Goal: Task Accomplishment & Management: Complete application form

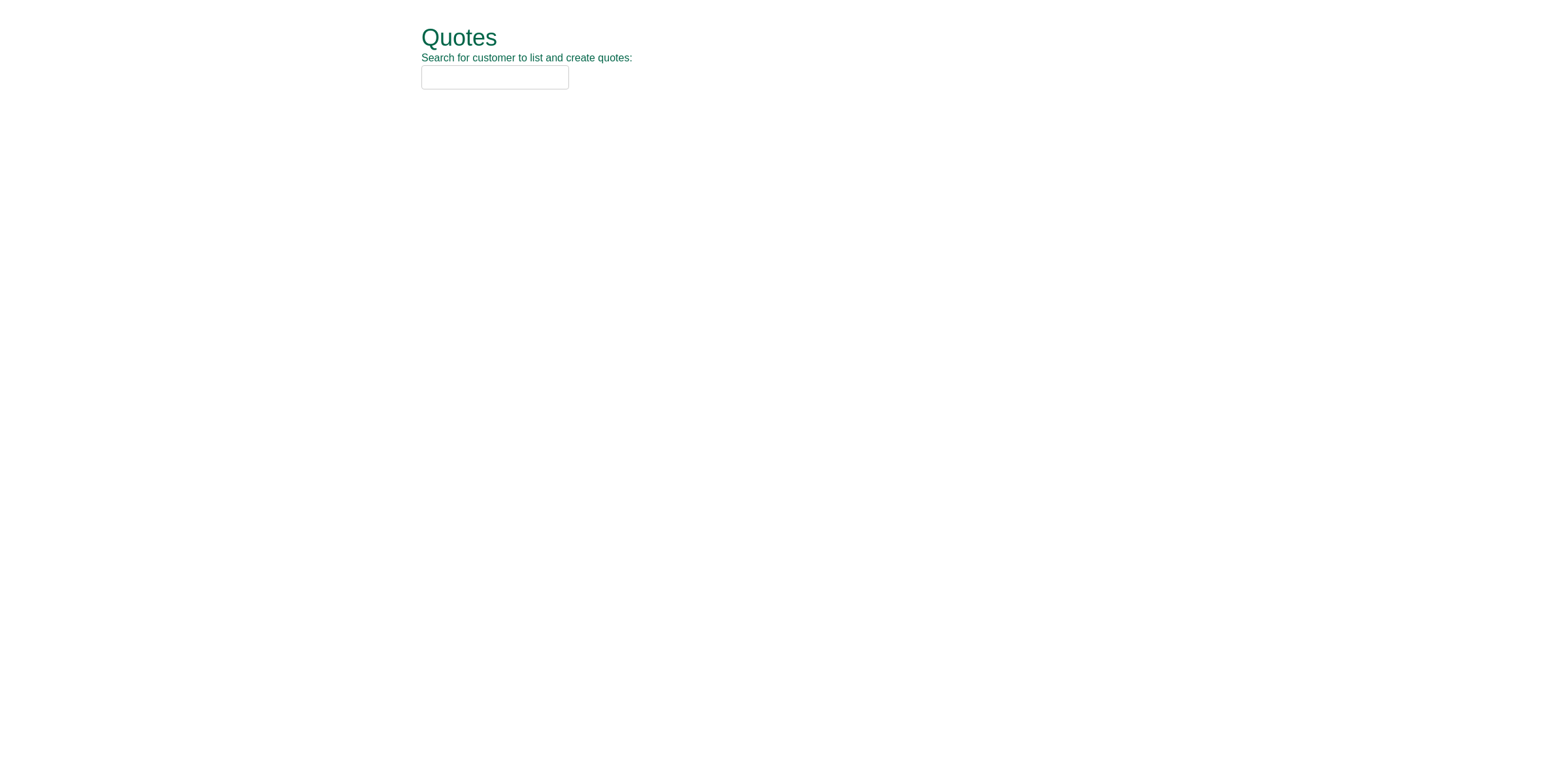
click at [477, 83] on input "text" at bounding box center [495, 77] width 148 height 24
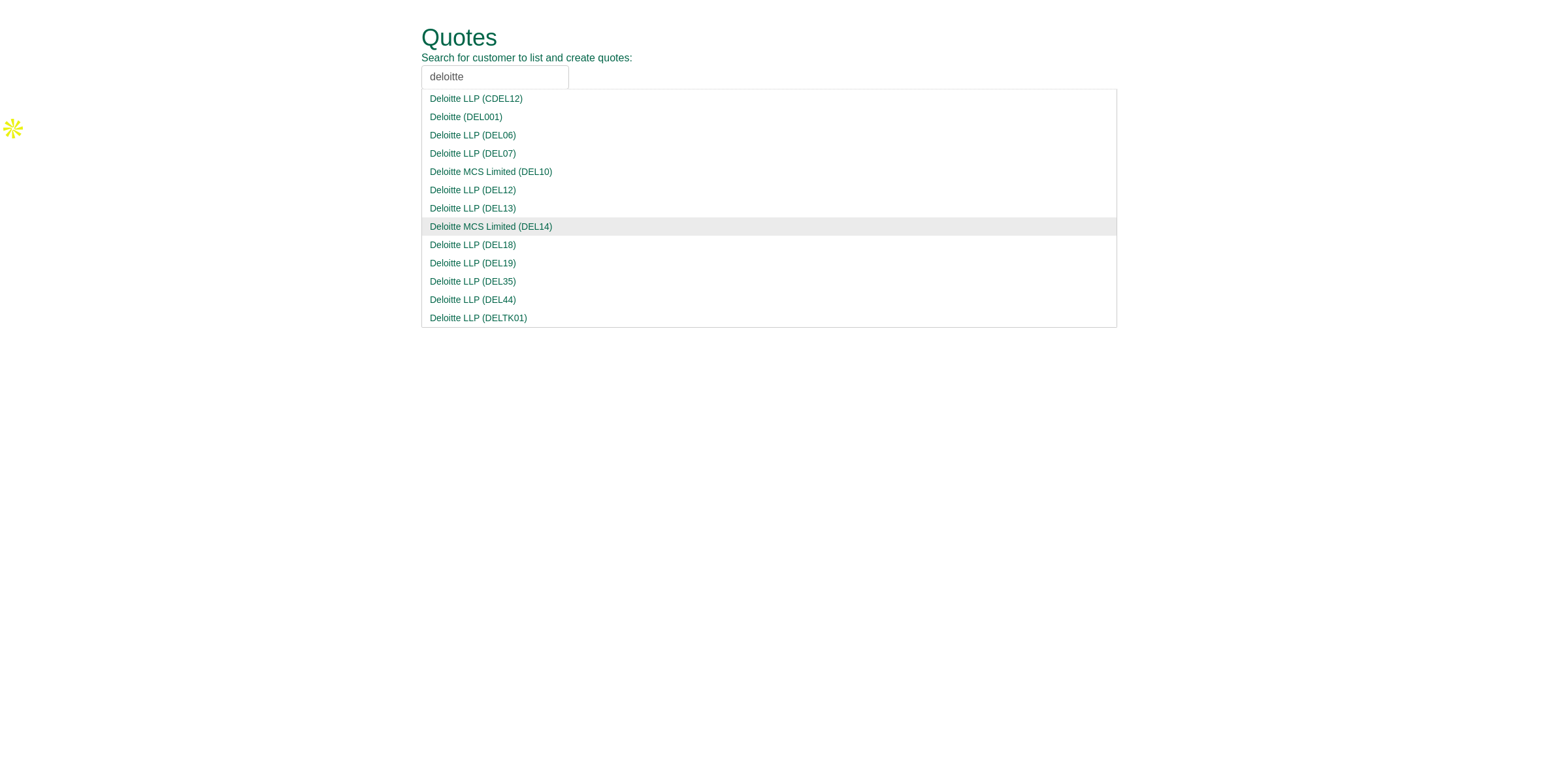
type input "deloitte"
click at [556, 230] on div "Deloitte MCS Limited (DEL14)" at bounding box center [769, 227] width 679 height 13
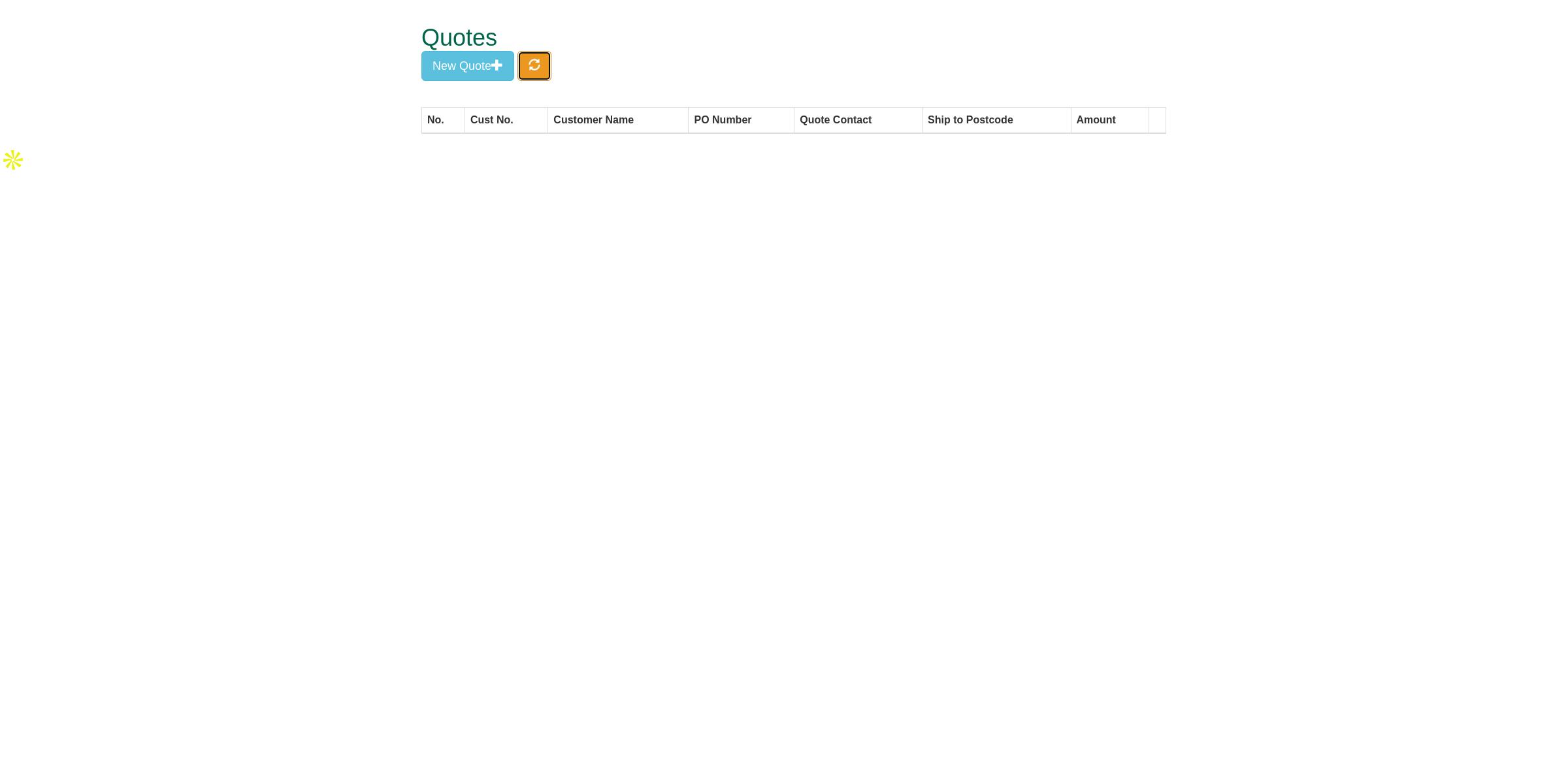
click at [546, 74] on button "button" at bounding box center [534, 66] width 34 height 30
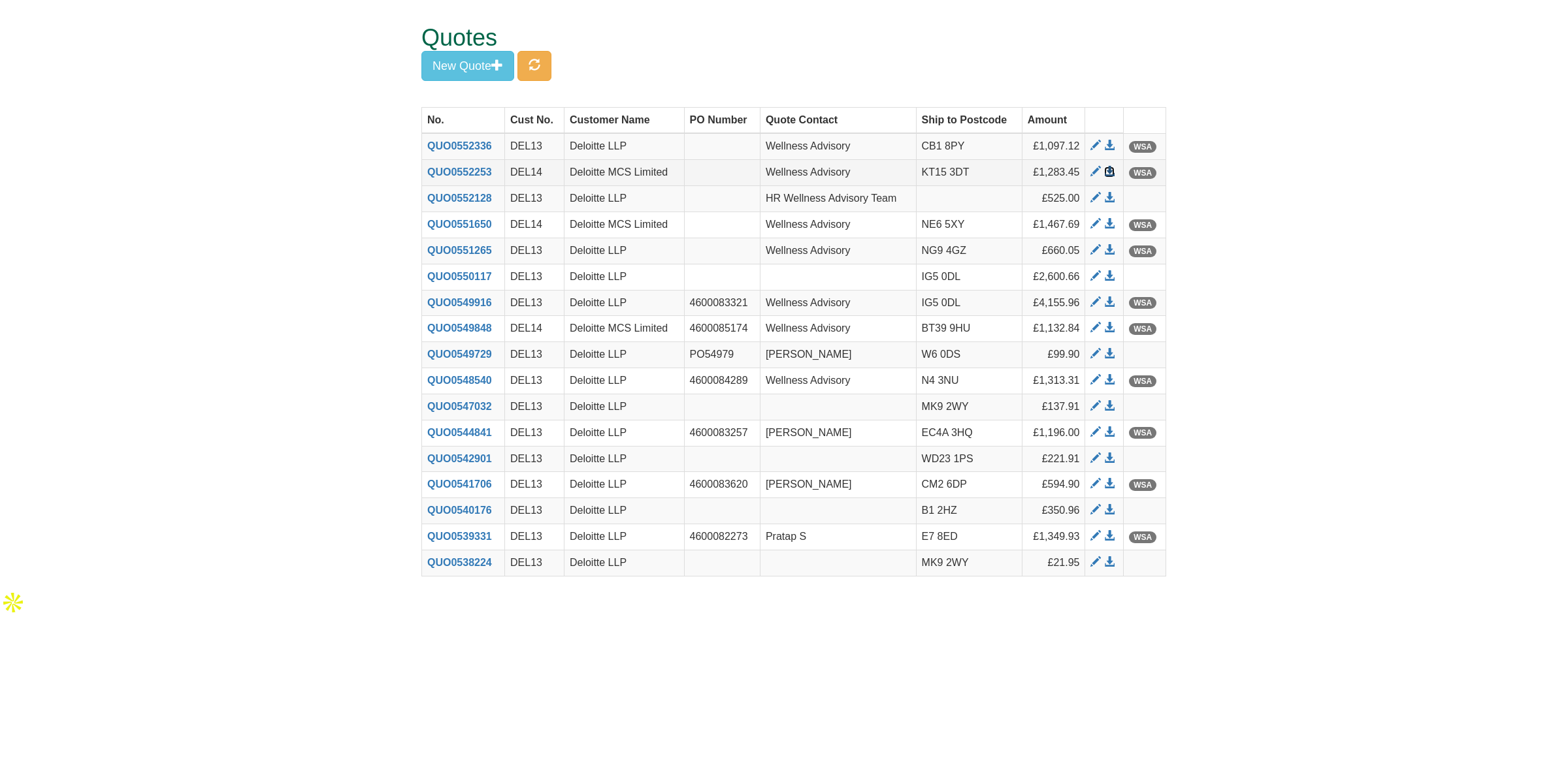
click at [1106, 173] on span at bounding box center [1109, 172] width 10 height 10
click at [471, 69] on button "New Quote" at bounding box center [468, 66] width 93 height 30
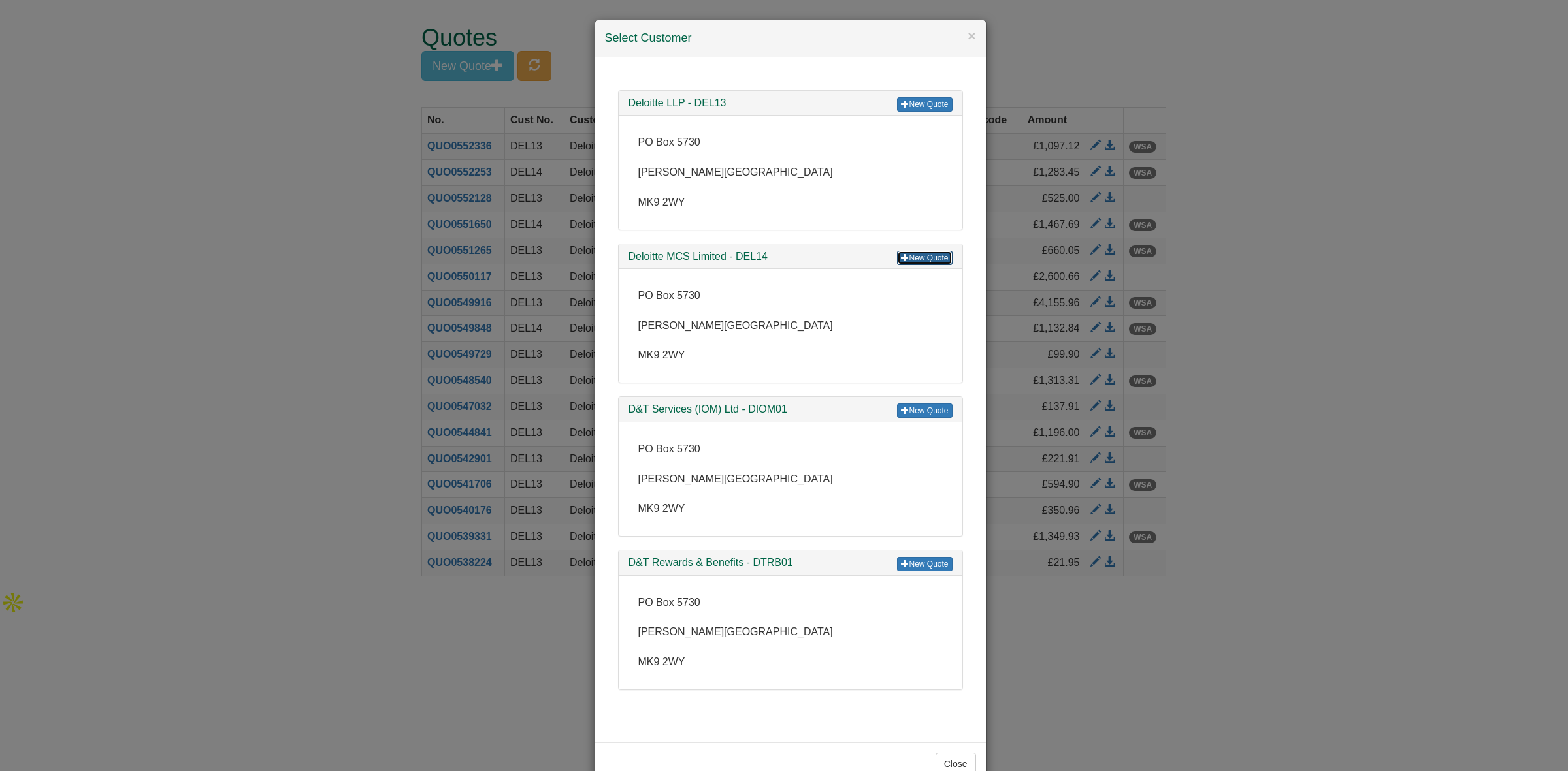
click at [901, 259] on span at bounding box center [905, 257] width 8 height 8
drag, startPoint x: 1371, startPoint y: 193, endPoint x: 1216, endPoint y: 180, distance: 155.5
click at [1364, 193] on div "× Select Customer New Quote Deloitte LLP - DEL13 PO Box 5730 [PERSON_NAME][GEOG…" at bounding box center [784, 386] width 1568 height 771
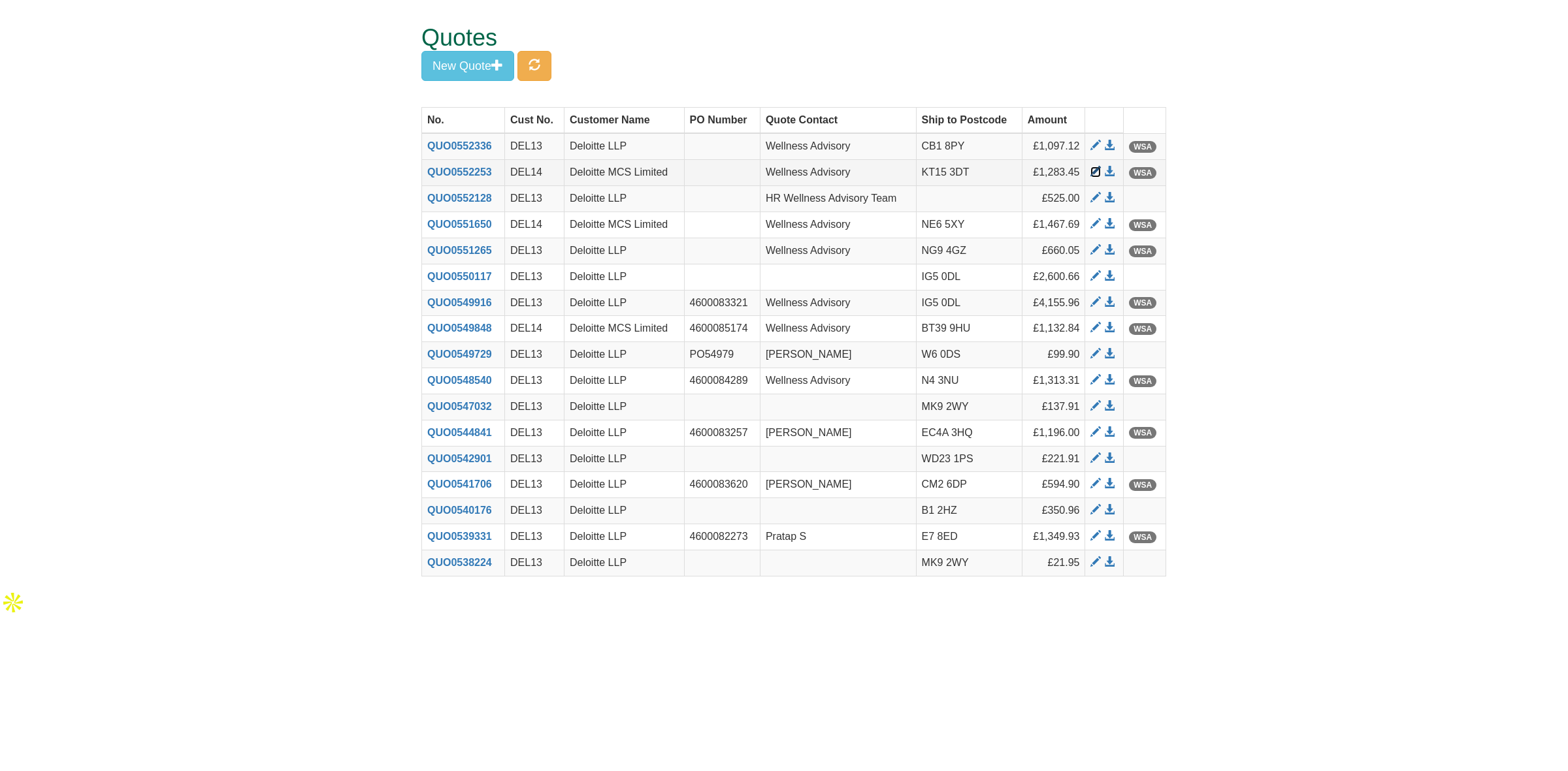
click at [1093, 171] on span at bounding box center [1095, 172] width 10 height 10
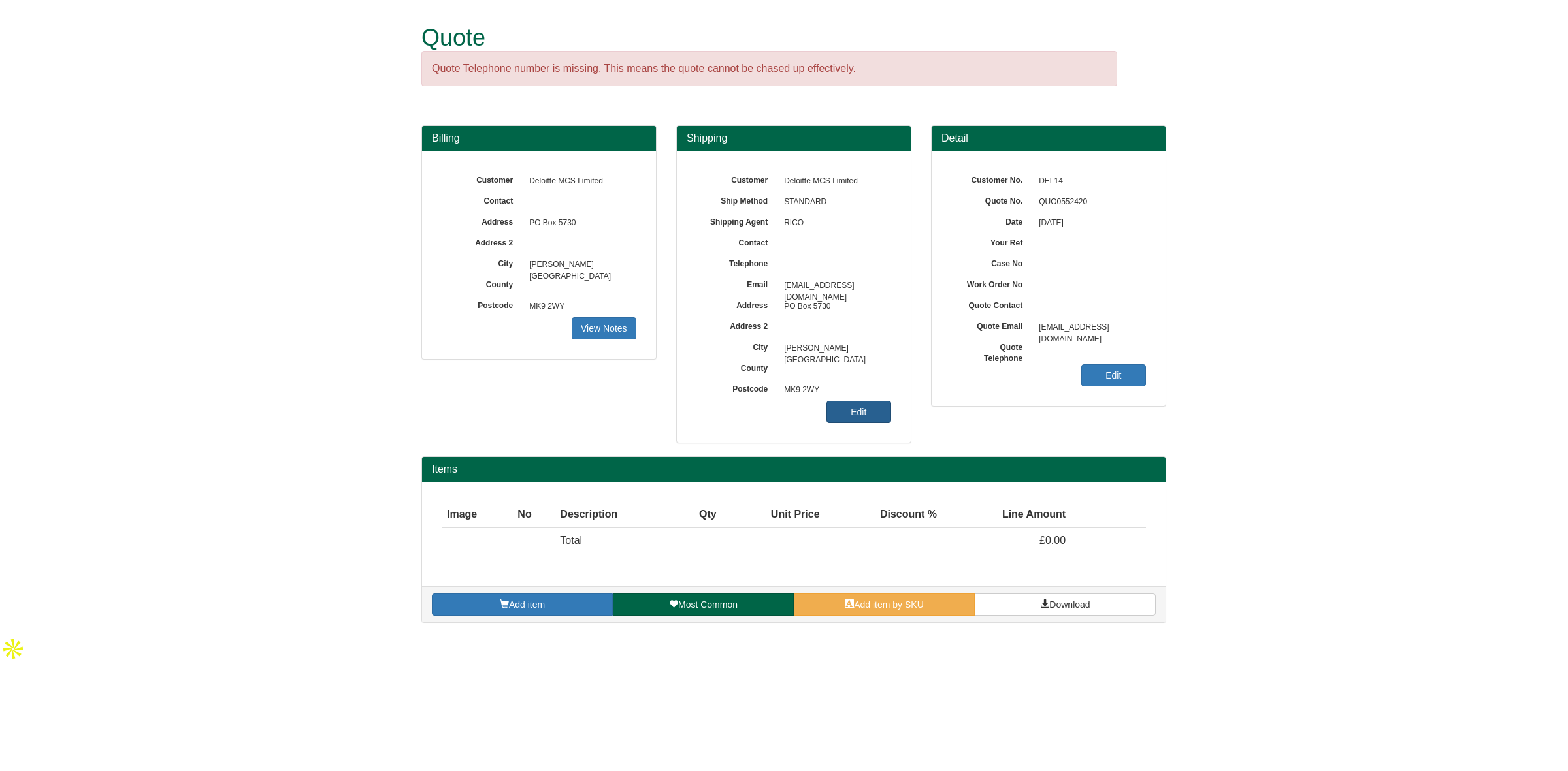
click at [840, 420] on link "Edit" at bounding box center [859, 412] width 65 height 22
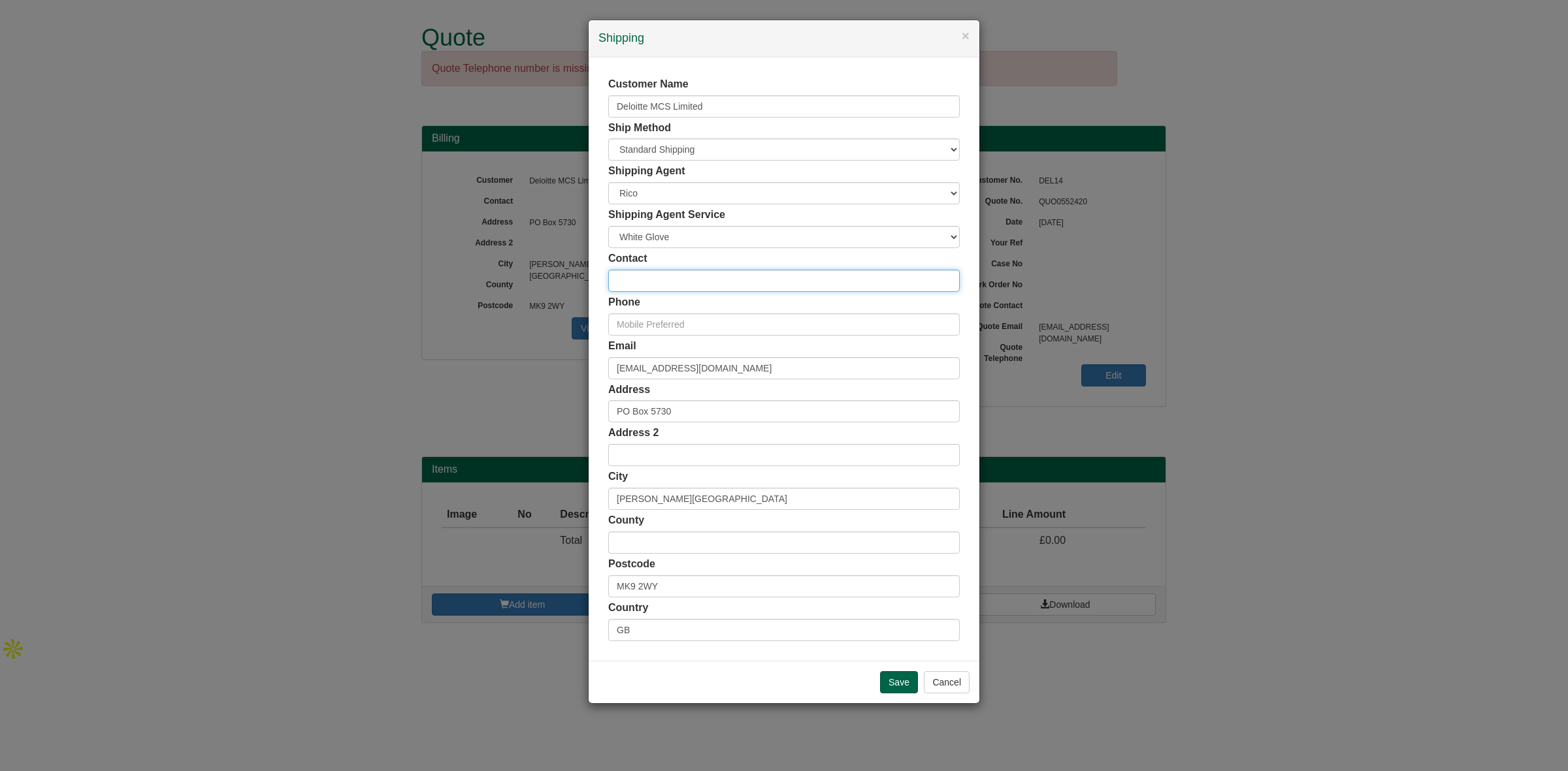
click at [654, 280] on input "text" at bounding box center [784, 281] width 351 height 22
paste input "[PERSON_NAME]"
type input "[PERSON_NAME]"
click at [681, 326] on input "text" at bounding box center [784, 325] width 351 height 22
paste input "[PHONE_NUMBER]"
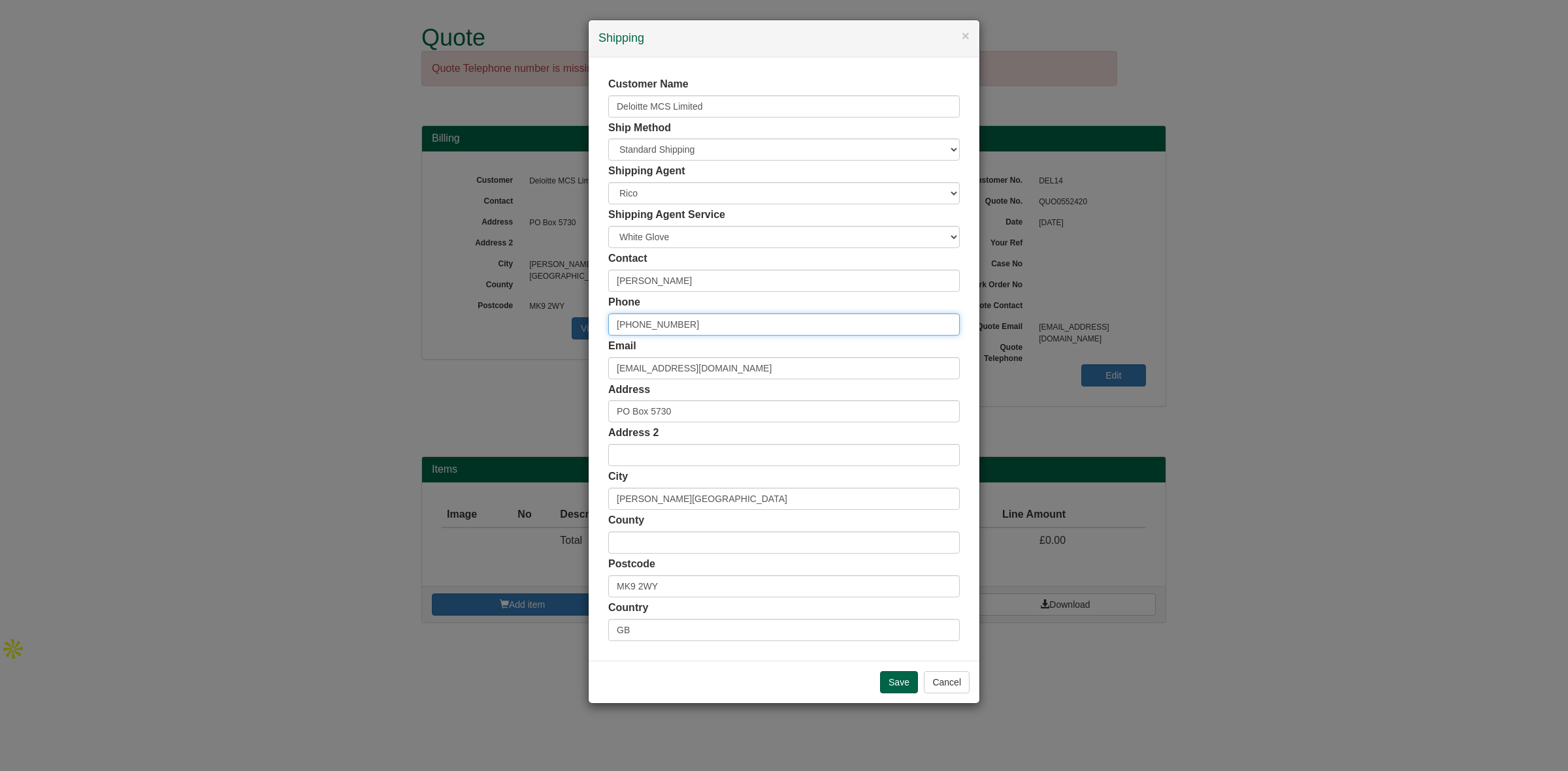
type input "[PHONE_NUMBER]"
drag, startPoint x: 769, startPoint y: 370, endPoint x: 534, endPoint y: 373, distance: 235.0
click at [534, 373] on div "× Shipping Customer Name Deloitte MCS Limited Ship Method Free of Charge £5 Fla…" at bounding box center [784, 386] width 1568 height 771
paste input "AMCUMMINS@DELOITTE.CO.UK"
type input "AMCUMMINS@DELOITTE.CO.UK"
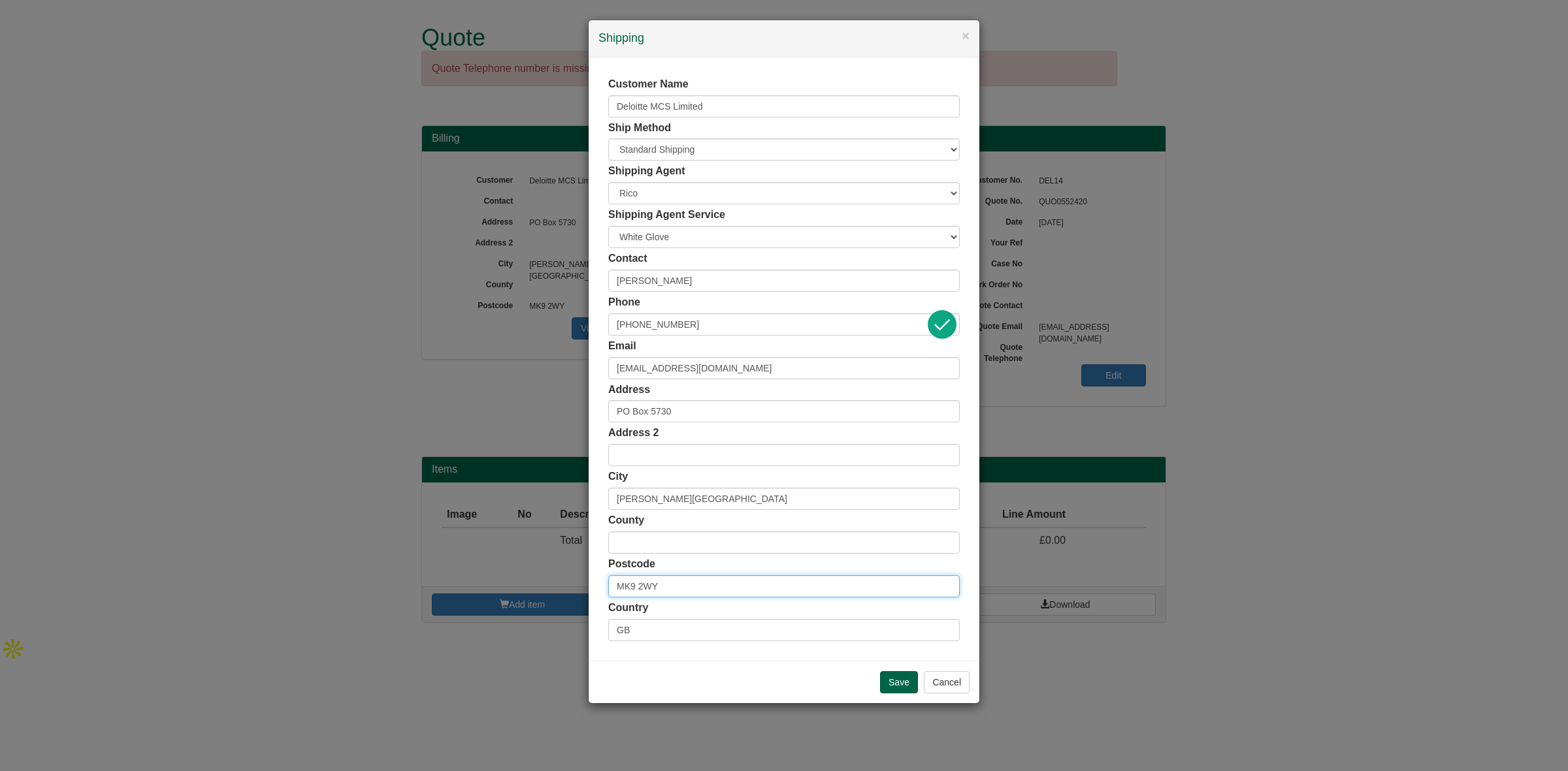
drag, startPoint x: 702, startPoint y: 587, endPoint x: 540, endPoint y: 595, distance: 162.2
click at [540, 595] on div "× Shipping Customer Name Deloitte MCS Limited Ship Method Free of Charge £5 Fla…" at bounding box center [784, 386] width 1568 height 771
paste input "KT15 3DT"
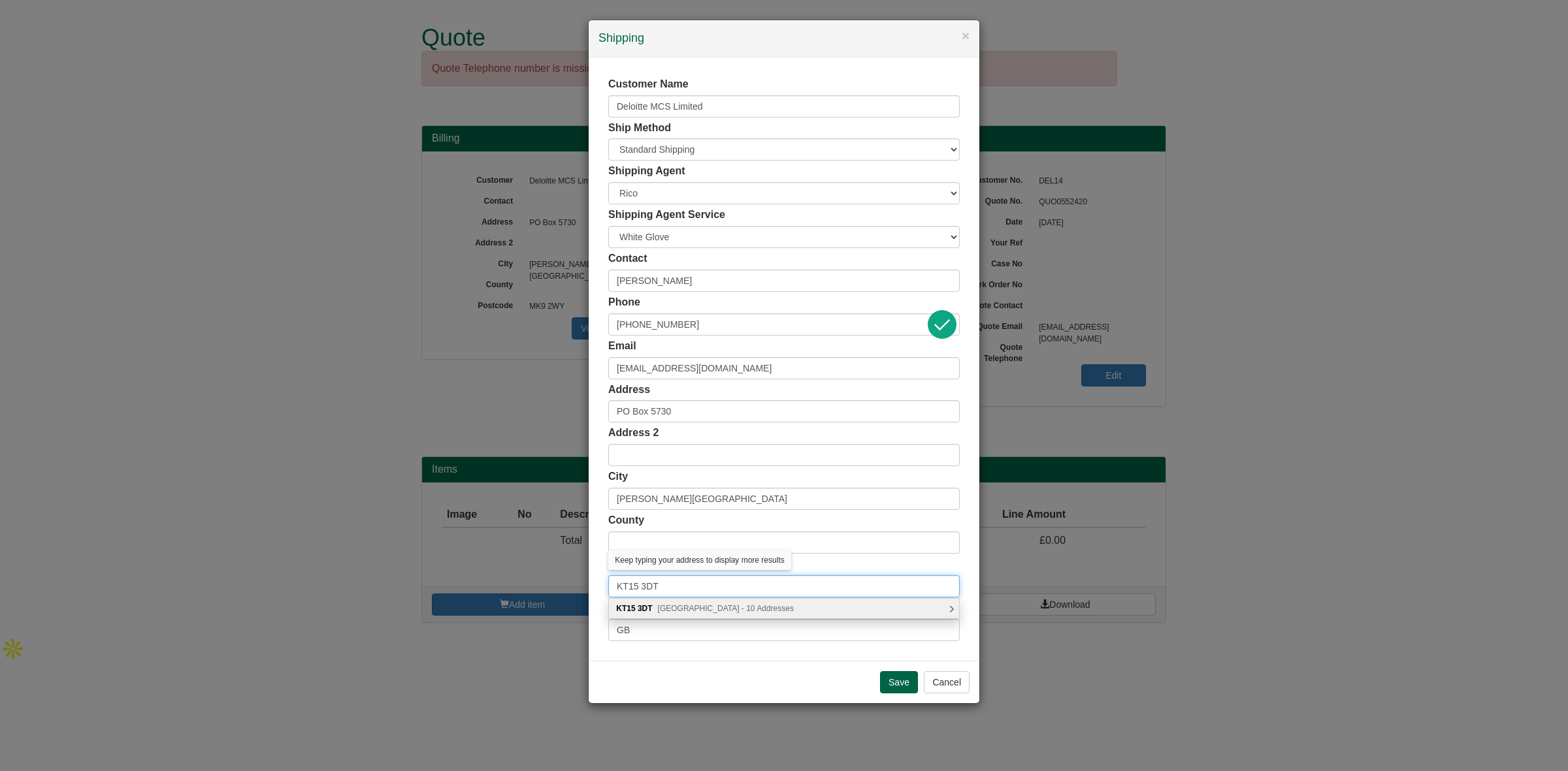
type input "KT15 3DT"
click at [684, 609] on span "Oak End Way, Addlestone - 10 Addresses" at bounding box center [725, 608] width 135 height 9
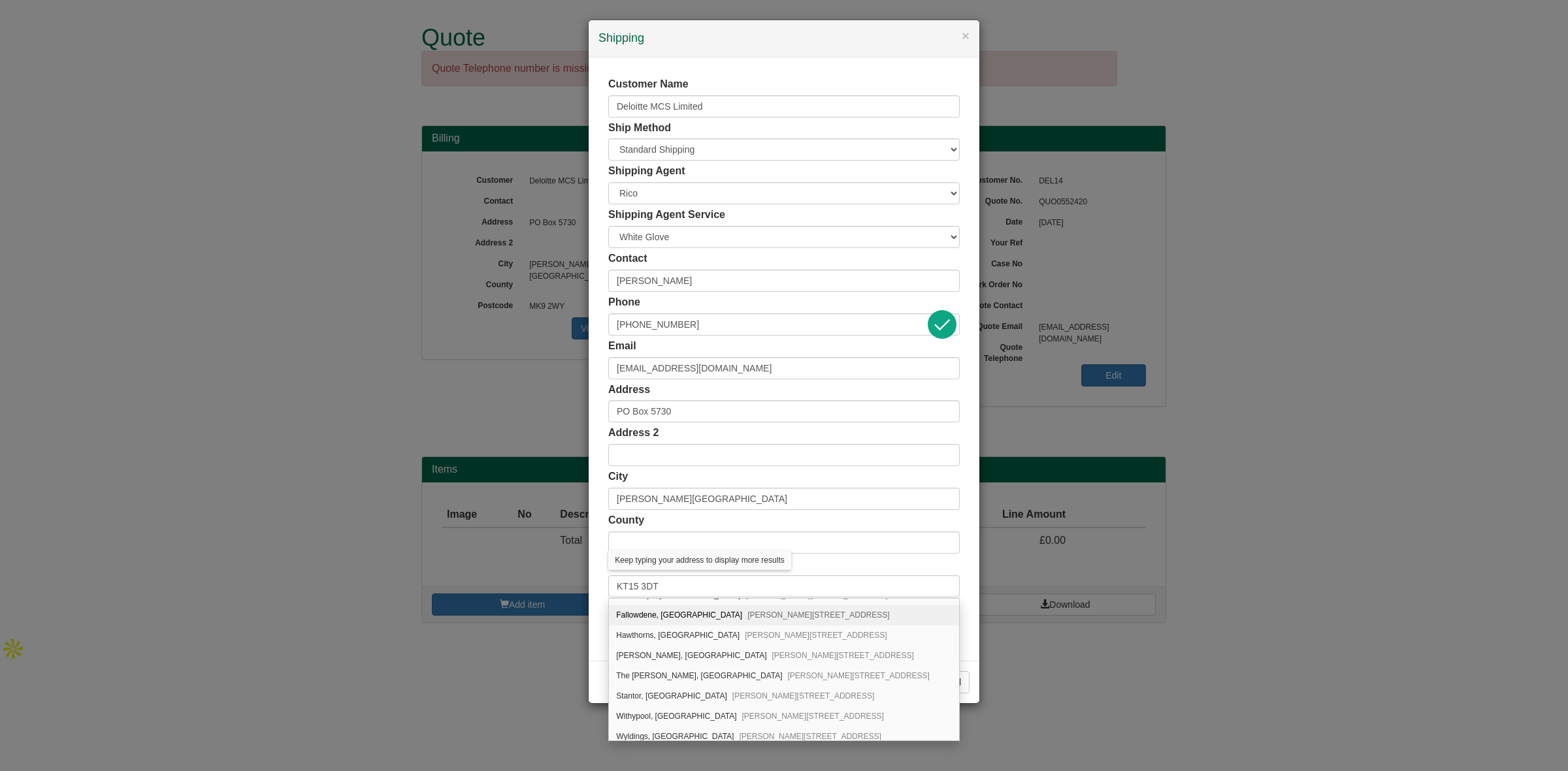
scroll to position [63, 0]
click at [681, 632] on div "Kerry Cottage, Oak End Way Woodham, Addlestone, KT15 3DT" at bounding box center [783, 629] width 350 height 20
type input "Kerry Cottage, Oak End Way"
type input "Woodham"
type input "Addlestone"
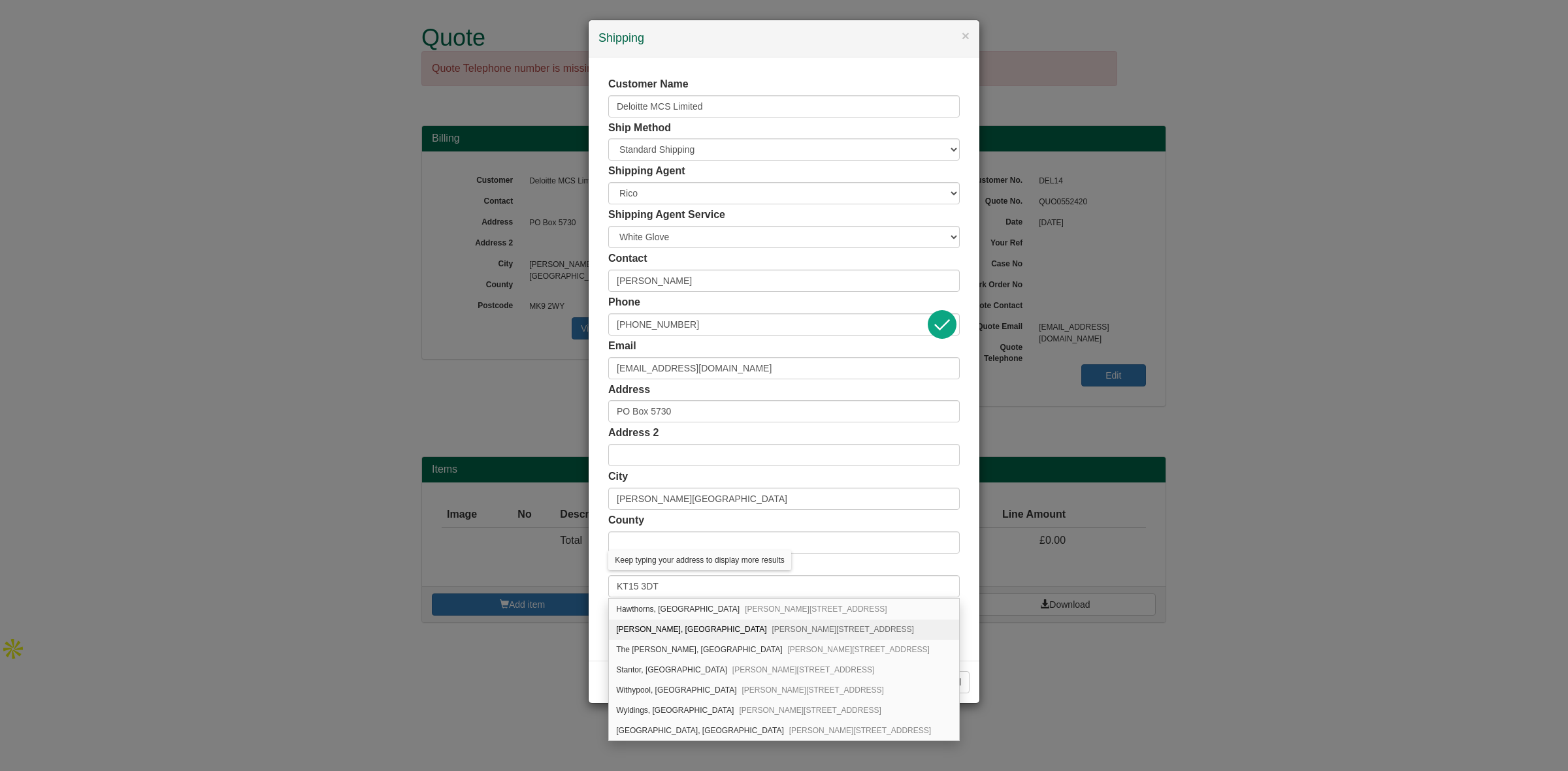
type input "Surrey"
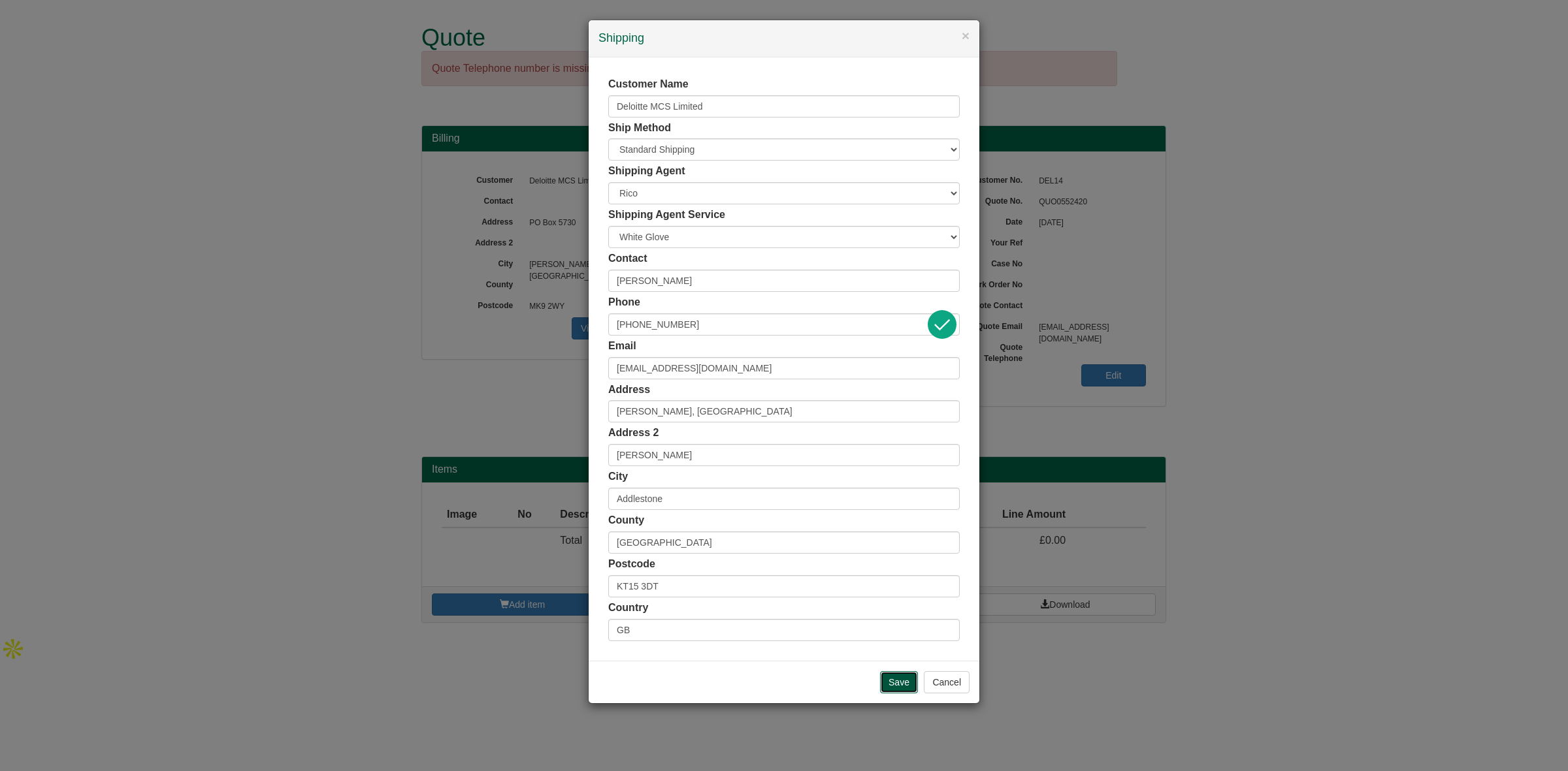
click at [891, 678] on input "Save" at bounding box center [899, 683] width 38 height 22
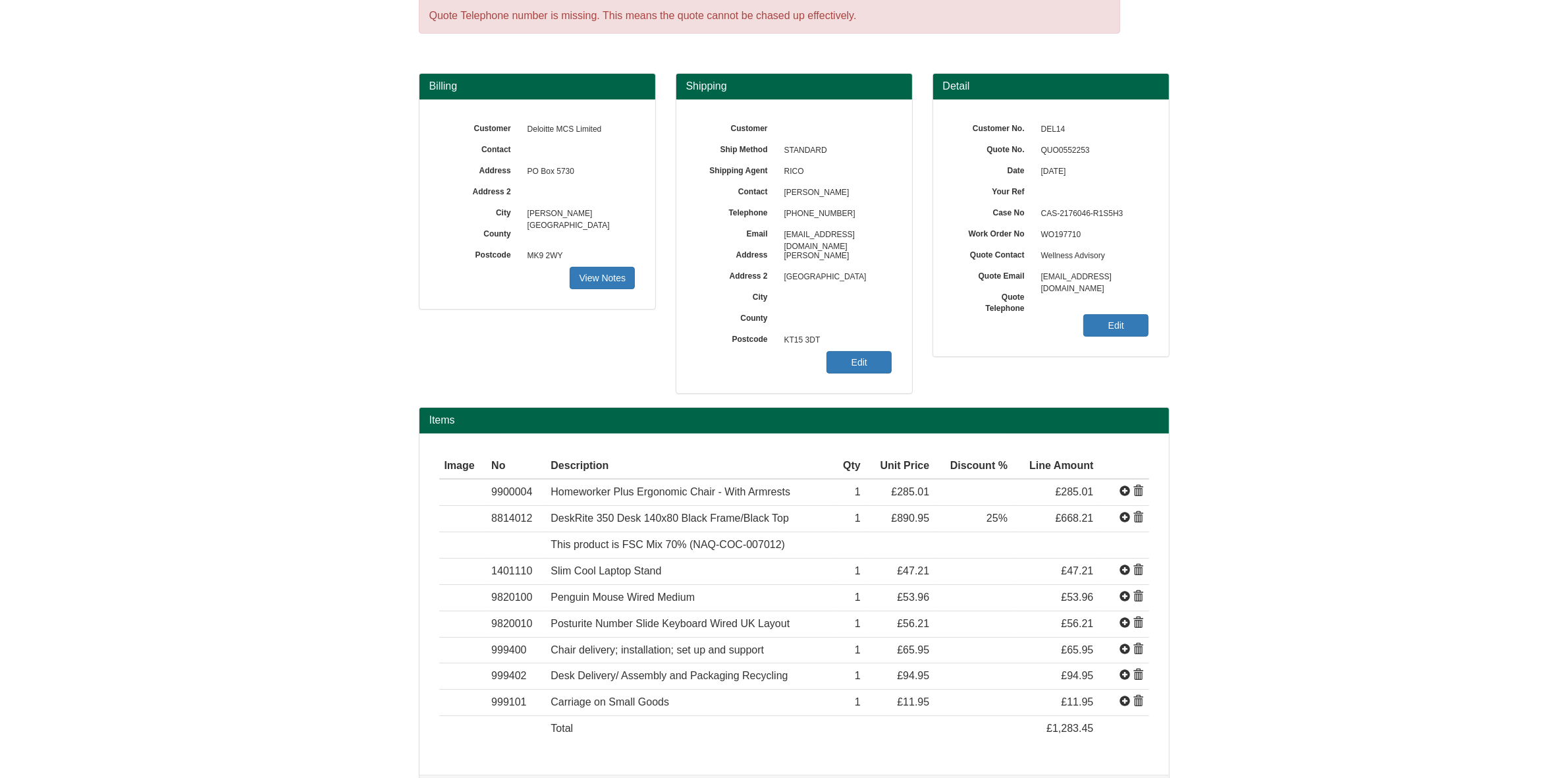
scroll to position [82, 0]
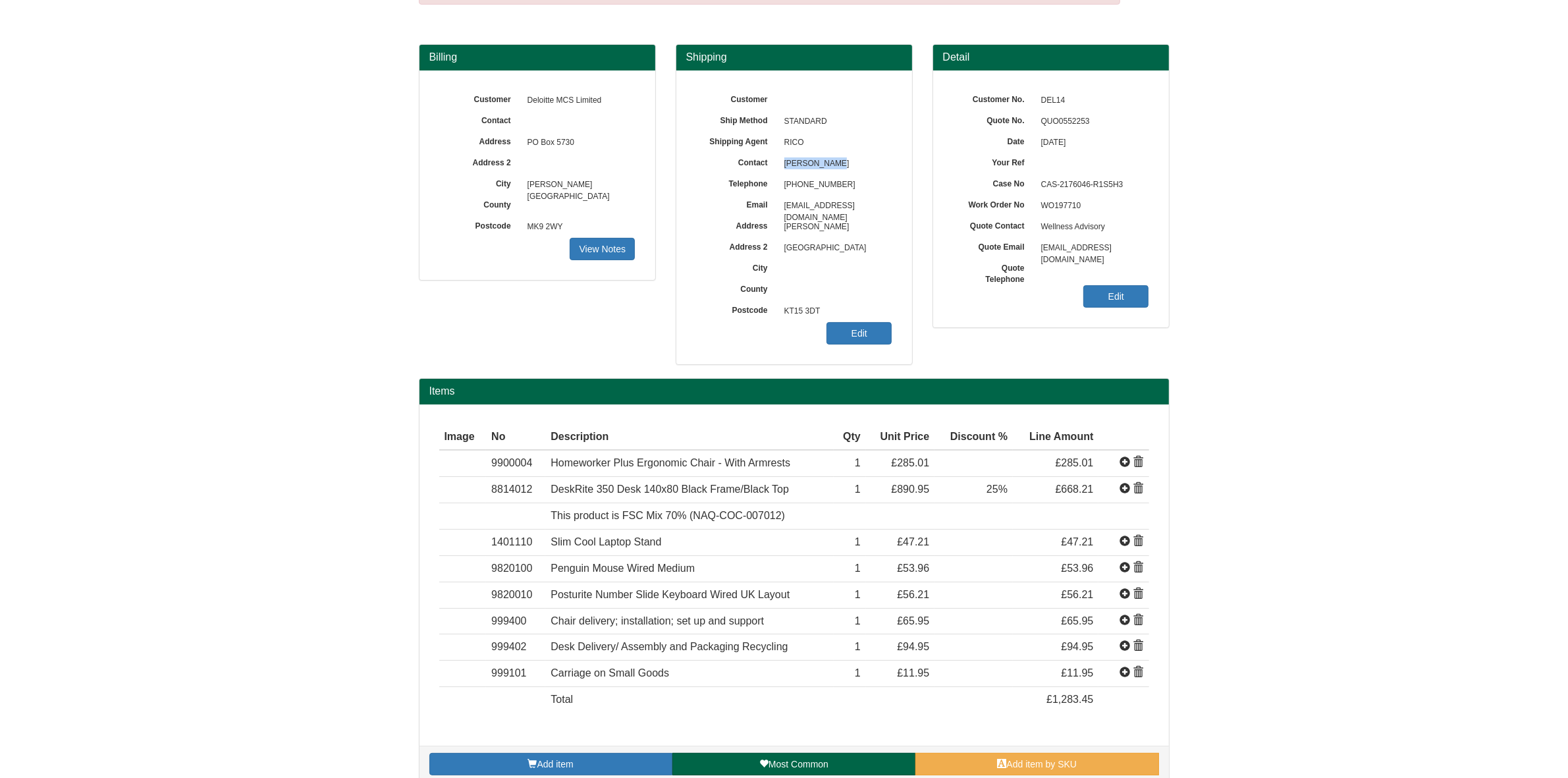
drag, startPoint x: 854, startPoint y: 163, endPoint x: 784, endPoint y: 166, distance: 70.1
click at [784, 166] on span "[PERSON_NAME]" at bounding box center [835, 164] width 115 height 21
copy span "[PERSON_NAME]"
drag, startPoint x: 848, startPoint y: 181, endPoint x: 779, endPoint y: 192, distance: 69.9
click at [779, 192] on span "[PHONE_NUMBER]" at bounding box center [835, 185] width 115 height 21
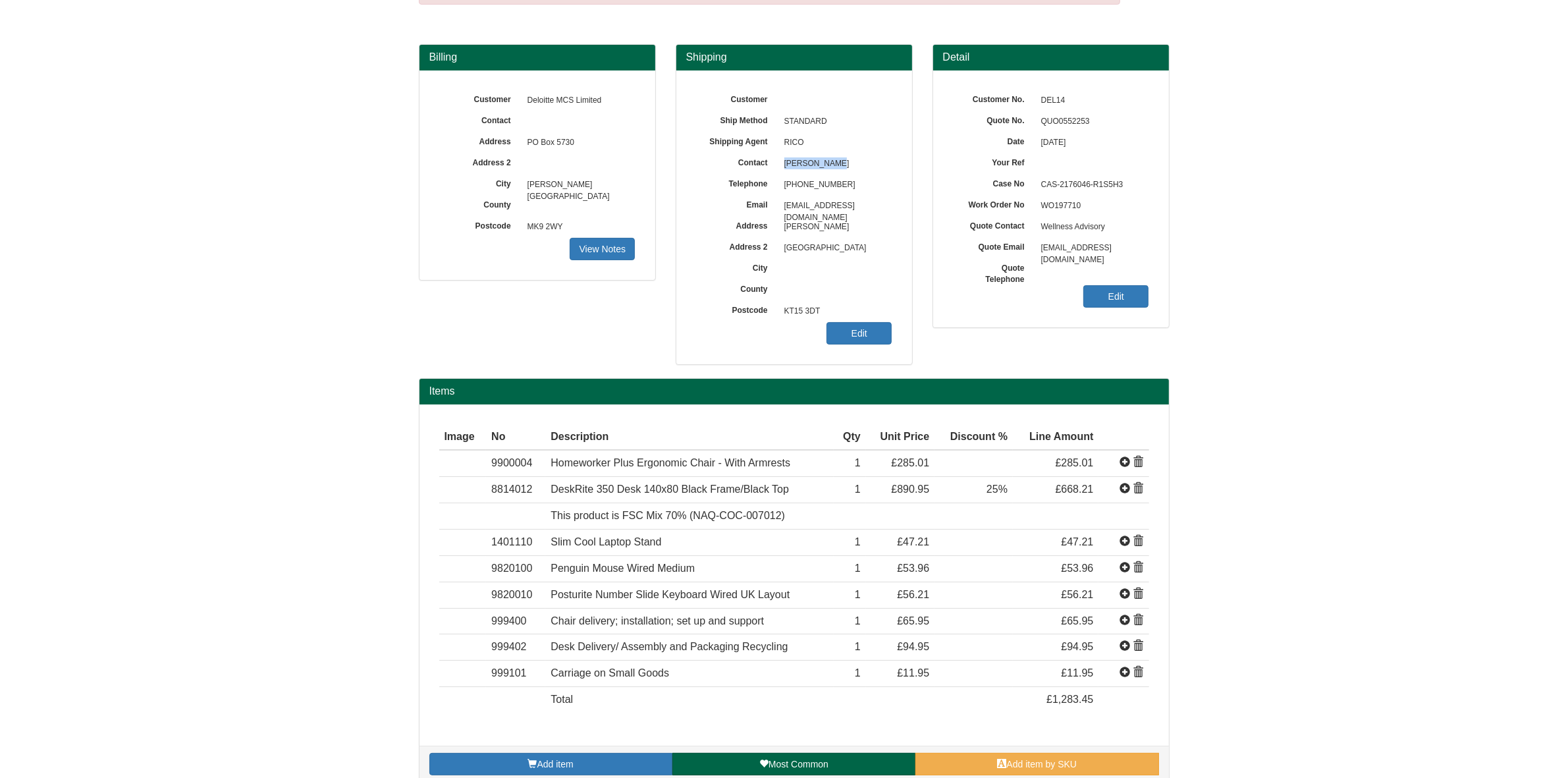
copy span "[PHONE_NUMBER]"
drag, startPoint x: 786, startPoint y: 206, endPoint x: 907, endPoint y: 206, distance: 121.0
click at [892, 206] on span "[EMAIL_ADDRESS][DOMAIN_NAME]" at bounding box center [835, 206] width 115 height 21
copy span "[EMAIL_ADDRESS][DOMAIN_NAME]"
drag, startPoint x: 824, startPoint y: 311, endPoint x: 782, endPoint y: 315, distance: 42.2
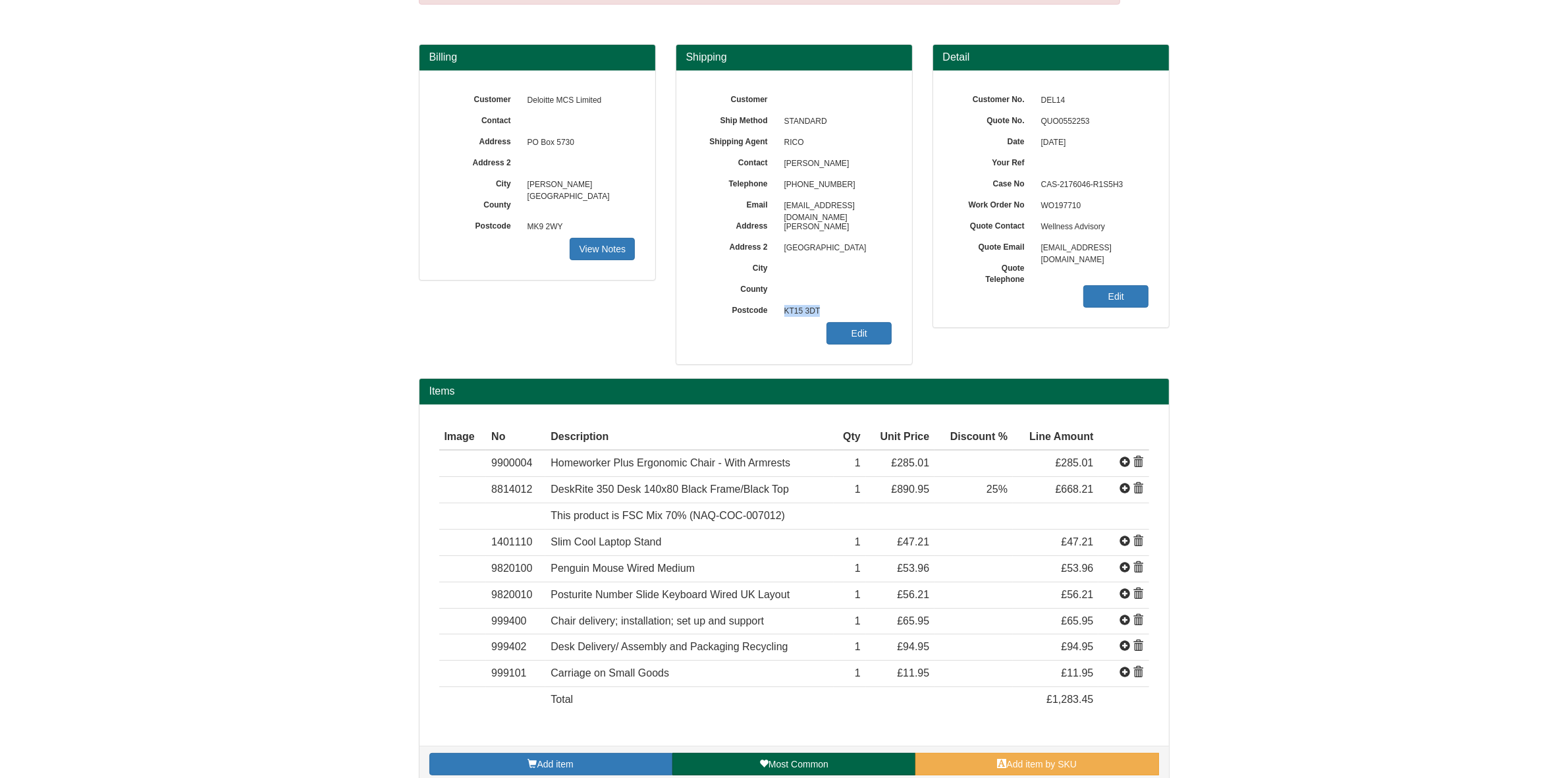
click at [782, 315] on span "KT15 3DT" at bounding box center [835, 311] width 115 height 21
copy span "KT15 3DT"
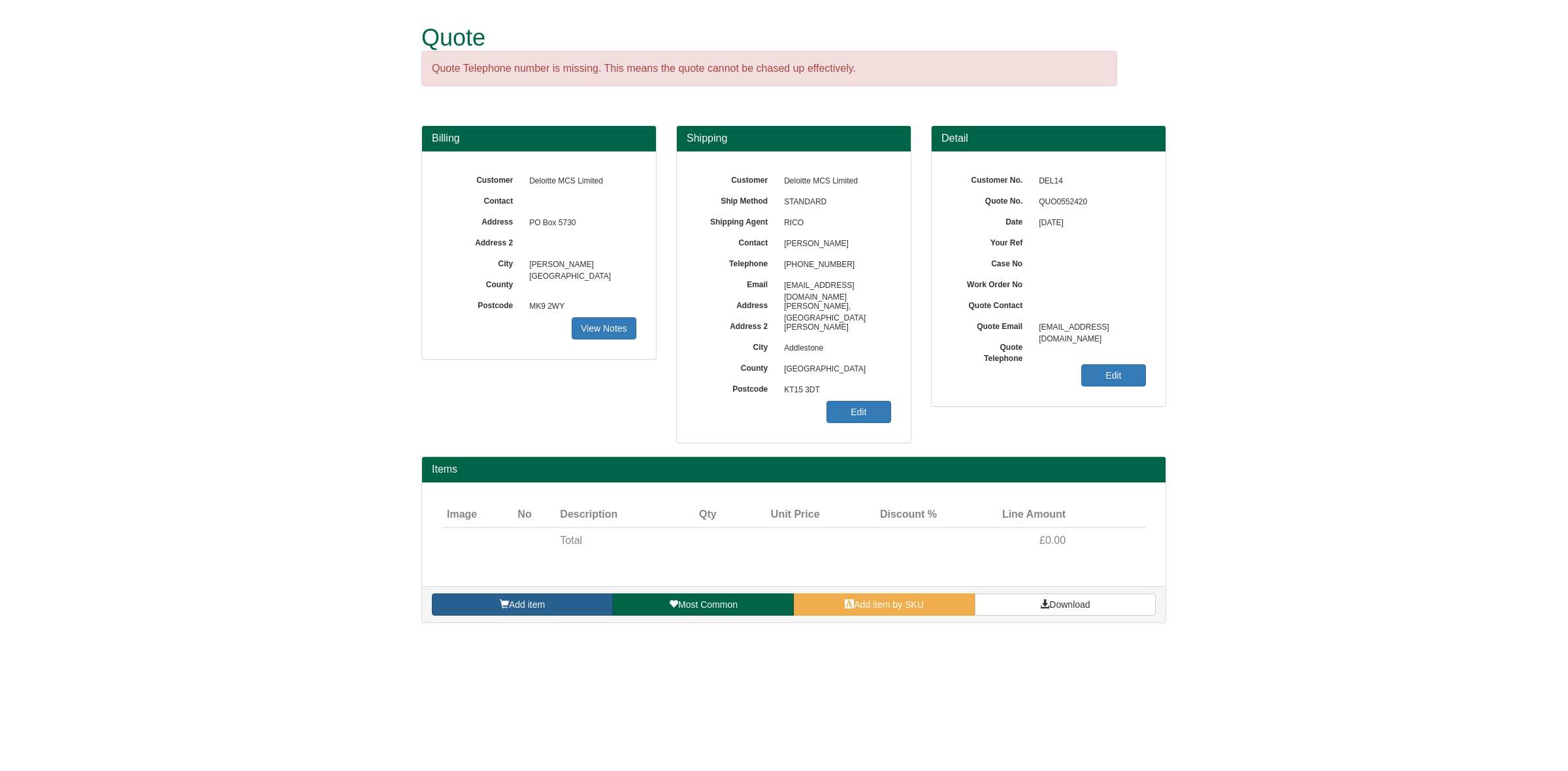
click at [487, 629] on div "Items Image Type No Description Qty Unit Price Discount % Line Amount Total £0.…" at bounding box center [793, 547] width 764 height 180
click at [500, 599] on link "Add item" at bounding box center [523, 605] width 181 height 22
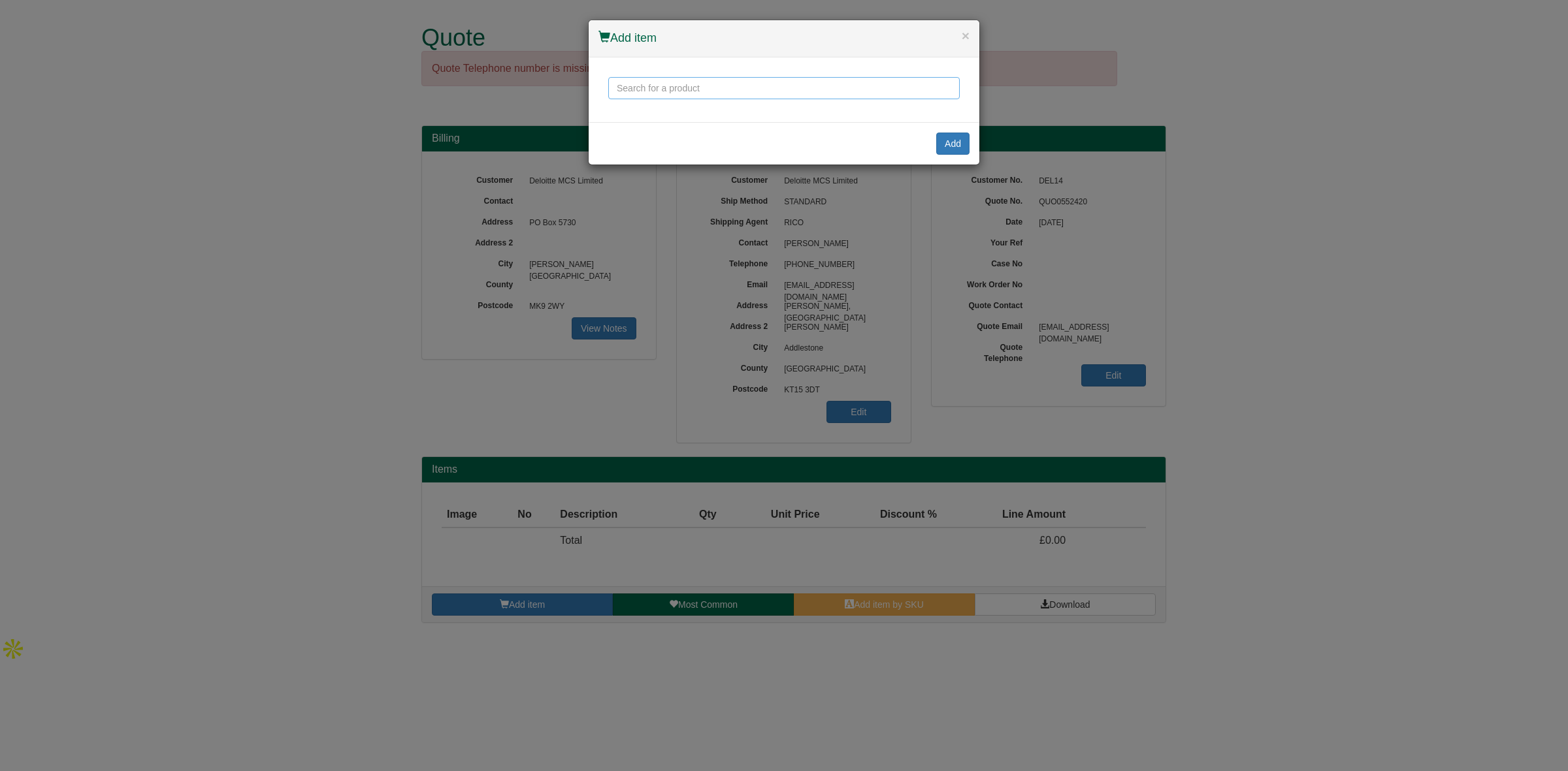
click at [674, 88] on input "text" at bounding box center [784, 88] width 351 height 22
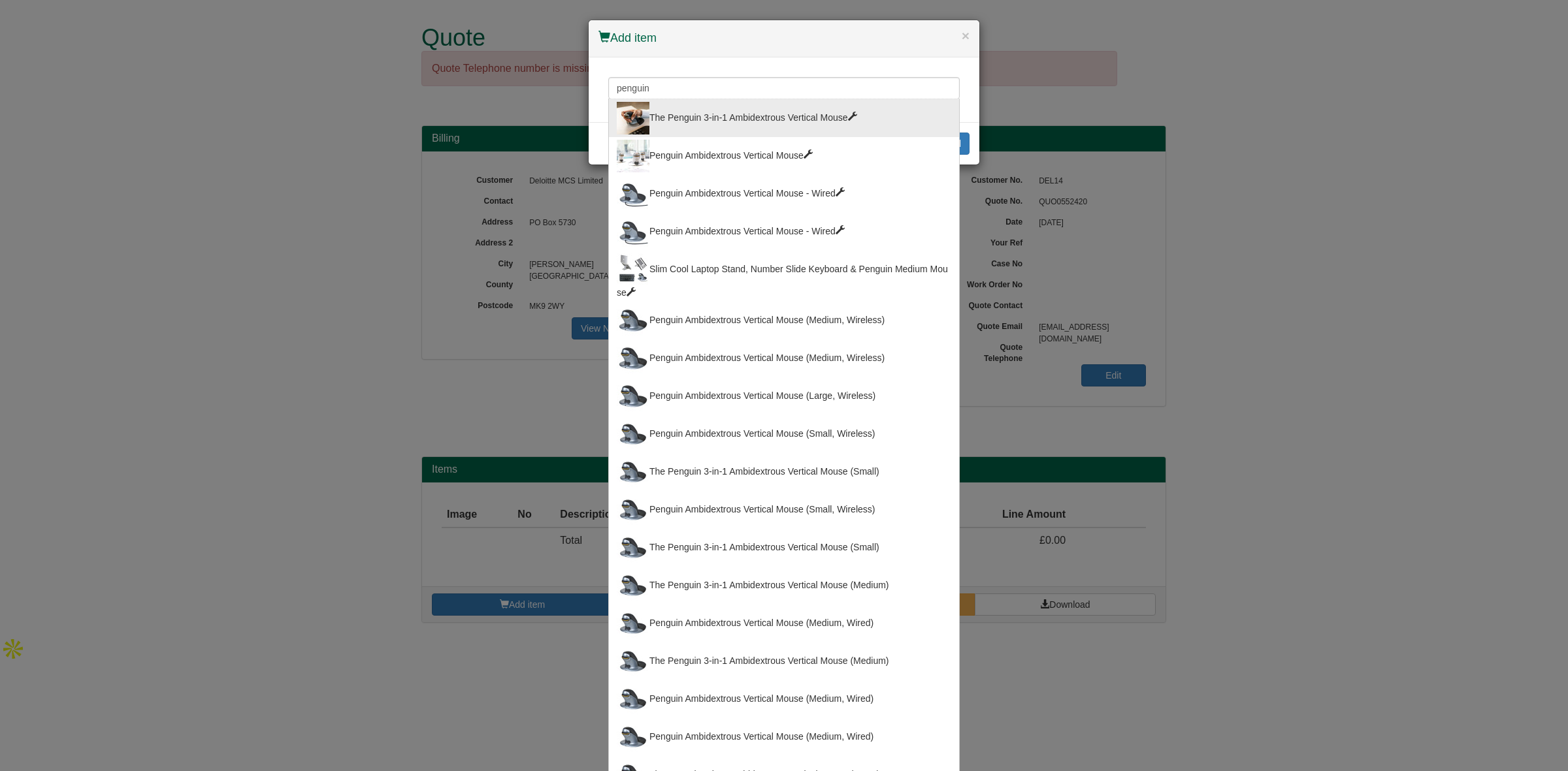
click at [782, 122] on div "The Penguin 3-in-1 Ambidextrous Vertical Mouse" at bounding box center [783, 118] width 334 height 33
type input "The Penguin 3-in-1 Ambidextrous Vertical Mouse"
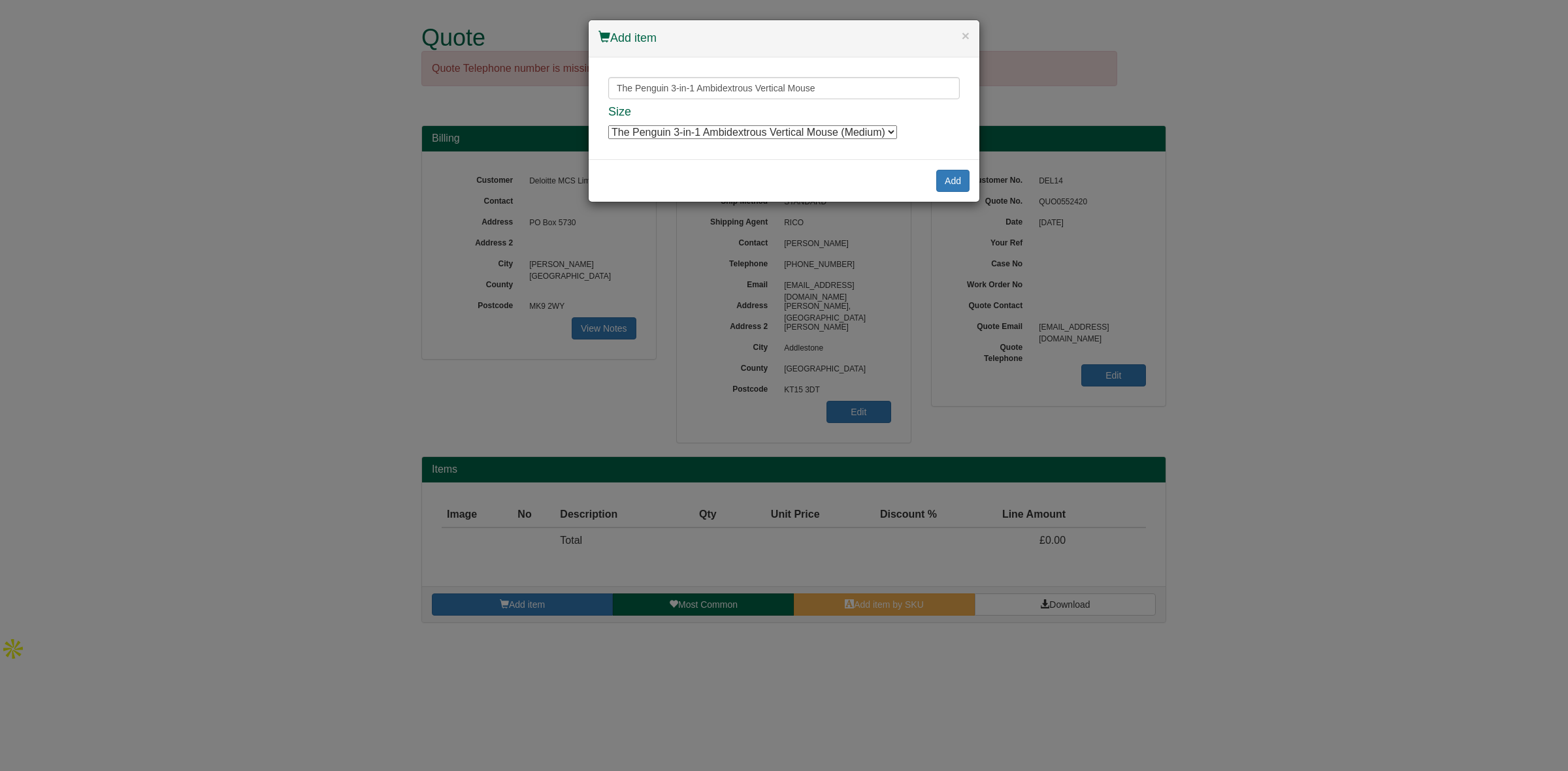
click at [751, 132] on select "The Penguin 3-in-1 Ambidextrous Vertical Mouse (Medium) The Penguin 3-in-1 Ambi…" at bounding box center [753, 131] width 289 height 14
drag, startPoint x: 751, startPoint y: 127, endPoint x: 767, endPoint y: 127, distance: 16.0
click at [751, 127] on select "The Penguin 3-in-1 Ambidextrous Vertical Mouse (Medium) The Penguin 3-in-1 Ambi…" at bounding box center [753, 131] width 289 height 14
click at [961, 184] on button "Add" at bounding box center [953, 181] width 34 height 22
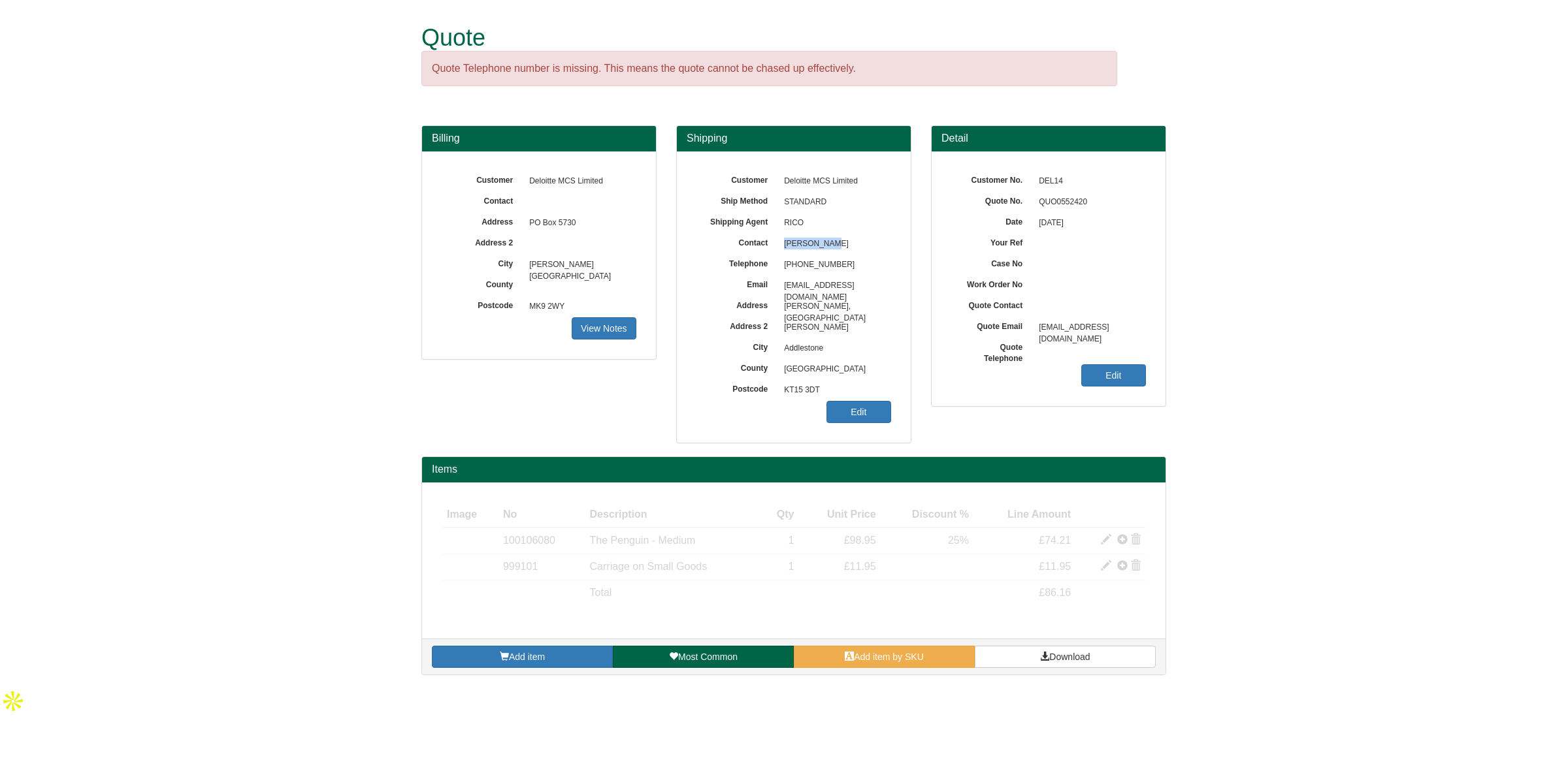
drag, startPoint x: 824, startPoint y: 241, endPoint x: 766, endPoint y: 244, distance: 58.1
click at [766, 171] on div "Contact Alex Cummins" at bounding box center [794, 171] width 195 height 0
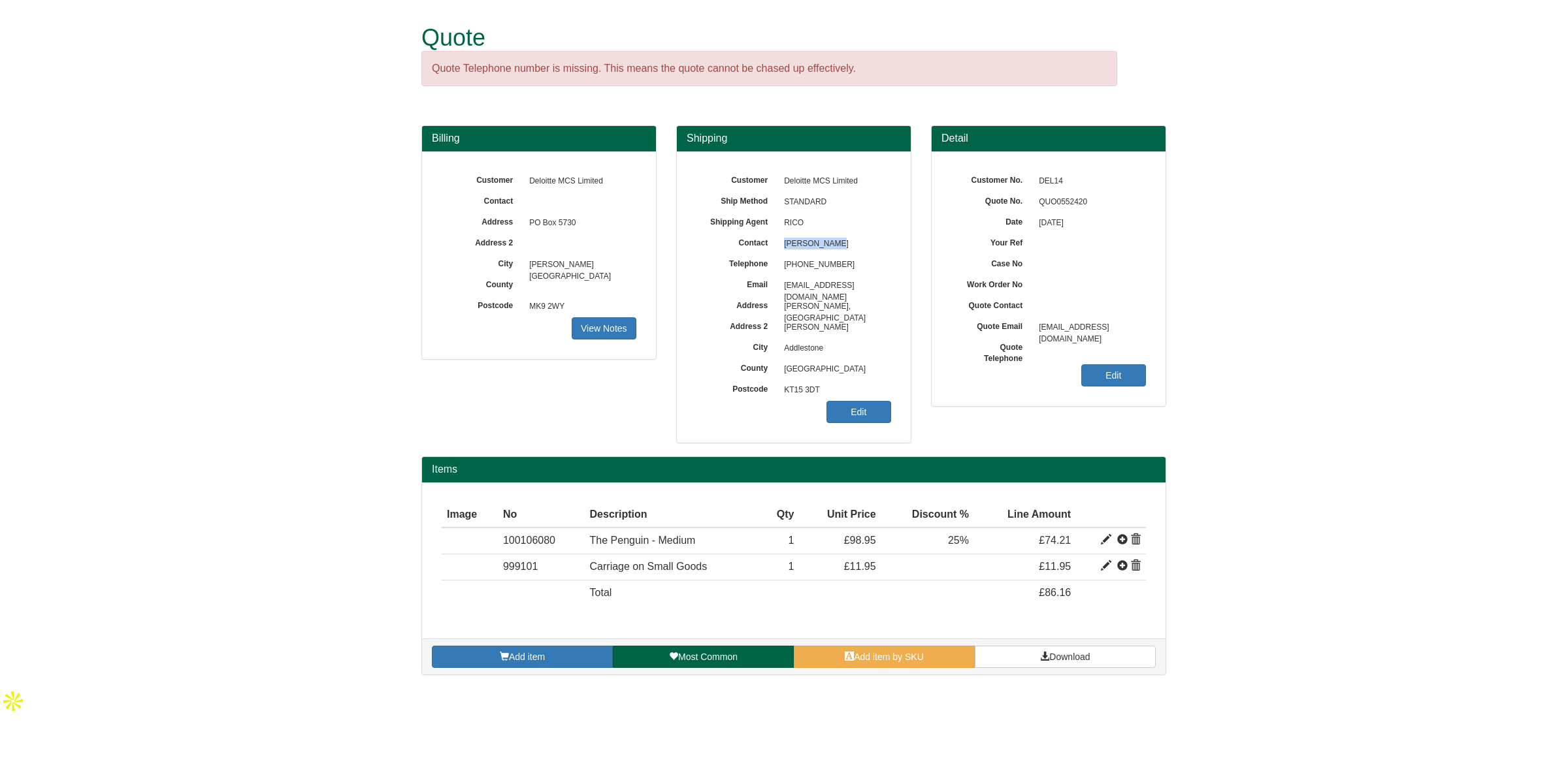
drag, startPoint x: 838, startPoint y: 237, endPoint x: 782, endPoint y: 245, distance: 56.6
click at [782, 245] on span "Alex Cummins" at bounding box center [835, 244] width 114 height 21
copy span "Alex Cummins"
click at [1046, 661] on span at bounding box center [1044, 656] width 9 height 9
